Goal: Information Seeking & Learning: Learn about a topic

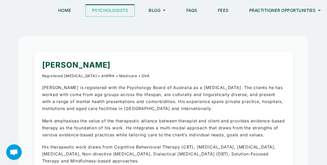
click at [114, 12] on link "Psychologists" at bounding box center [110, 10] width 49 height 12
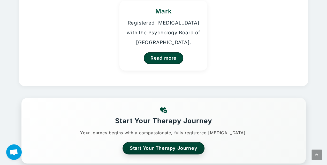
scroll to position [163, 0]
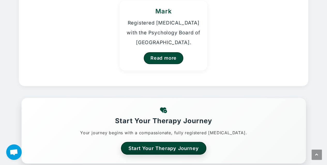
click at [176, 152] on link "Start Your Therapy Journey" at bounding box center [164, 148] width 86 height 13
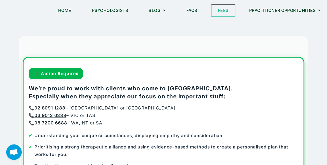
click at [222, 12] on link "Fees" at bounding box center [224, 10] width 24 height 12
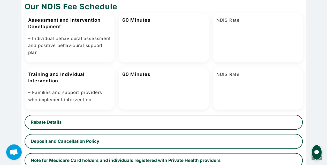
scroll to position [192, 0]
